Goal: Information Seeking & Learning: Learn about a topic

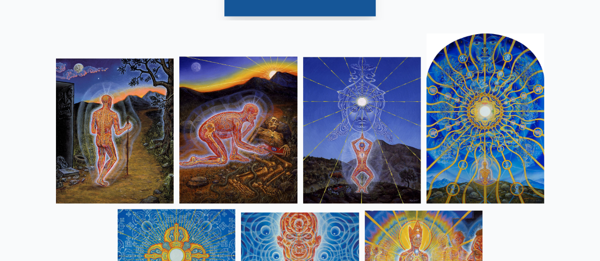
scroll to position [898, 0]
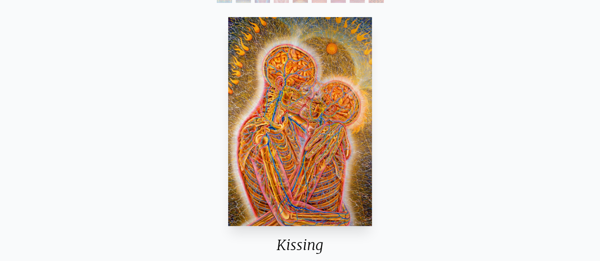
scroll to position [145, 0]
click at [319, 123] on img "11 / 133" at bounding box center [300, 121] width 144 height 209
